Goal: Transaction & Acquisition: Obtain resource

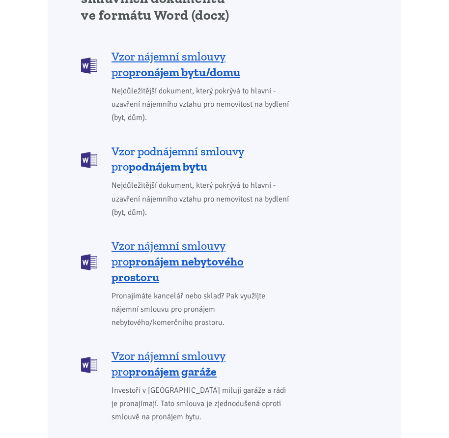
scroll to position [1032, 0]
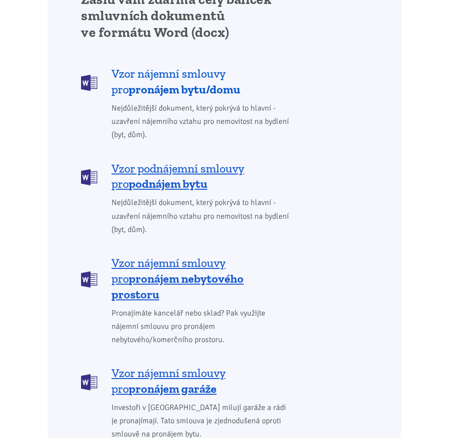
click at [153, 82] on b "pronájem bytu/domu" at bounding box center [185, 89] width 112 height 14
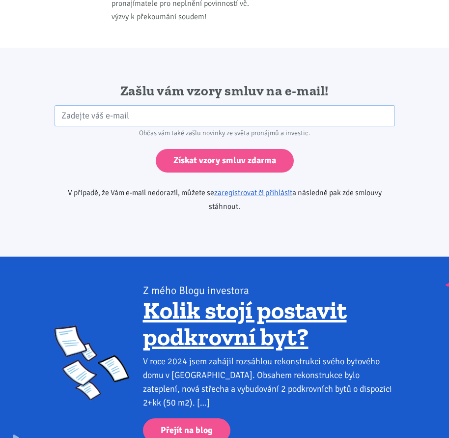
scroll to position [2132, 0]
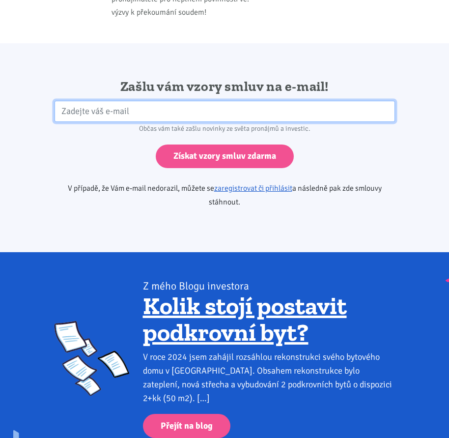
click at [168, 101] on input "email" at bounding box center [225, 111] width 341 height 21
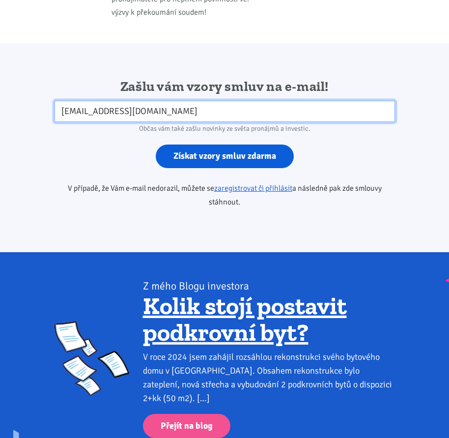
type input "[EMAIL_ADDRESS][DOMAIN_NAME]"
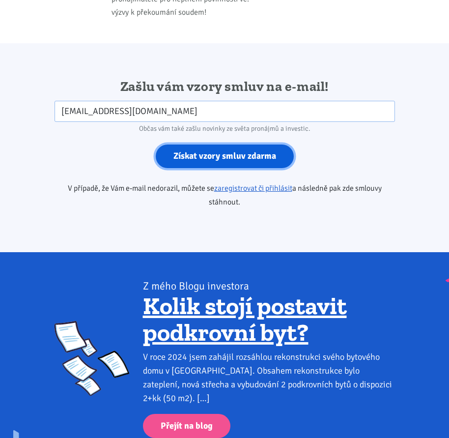
click at [185, 145] on input "Získat vzory smluv zdarma" at bounding box center [225, 157] width 138 height 24
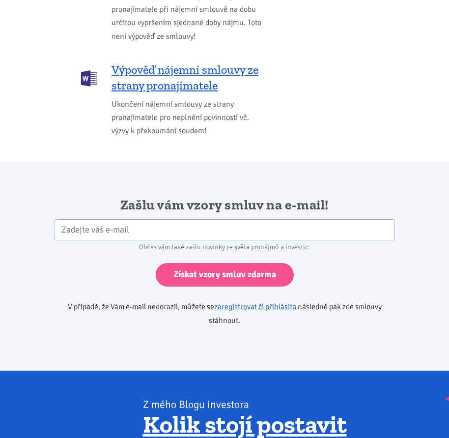
scroll to position [2132, 0]
